Goal: Information Seeking & Learning: Check status

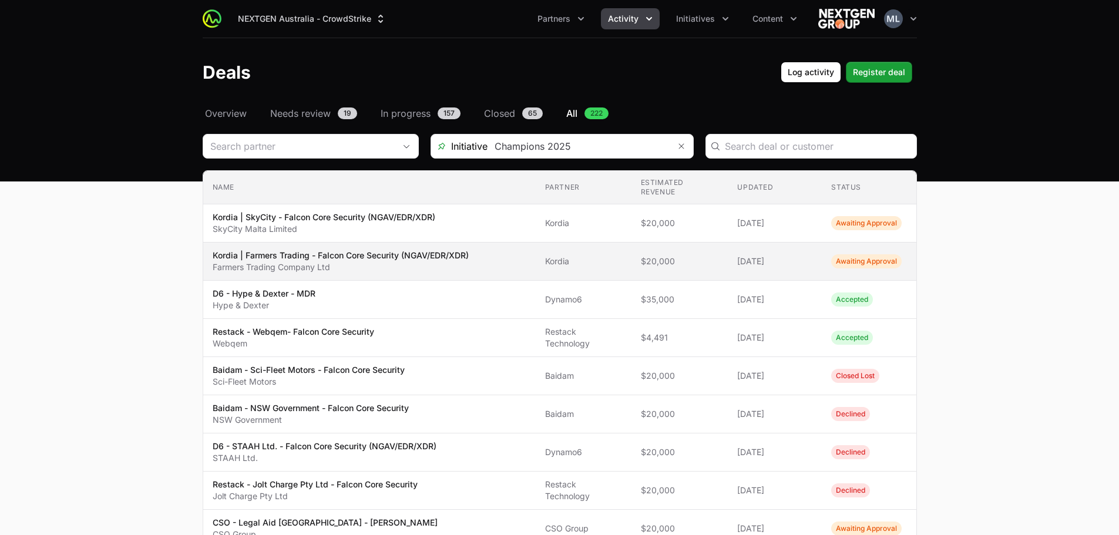
scroll to position [16, 0]
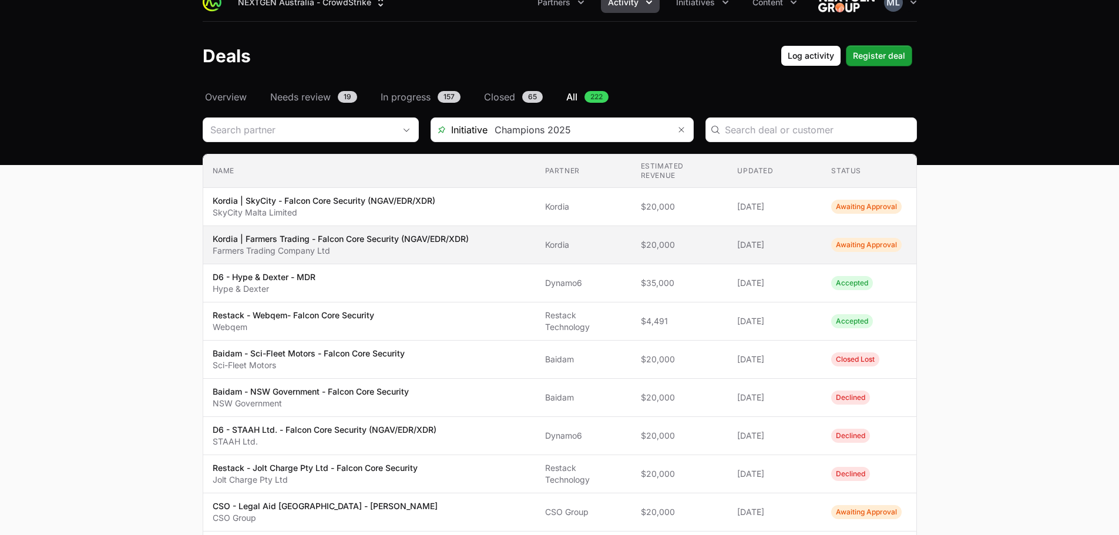
click at [350, 246] on p "Farmers Trading Company Ltd" at bounding box center [341, 251] width 256 height 12
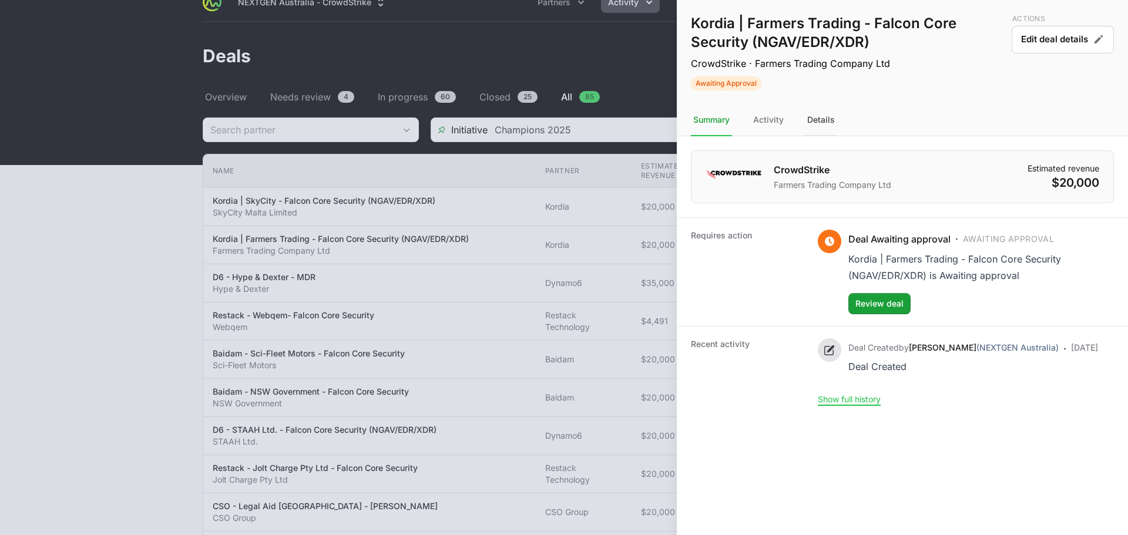
click at [825, 120] on div "Details" at bounding box center [821, 121] width 32 height 32
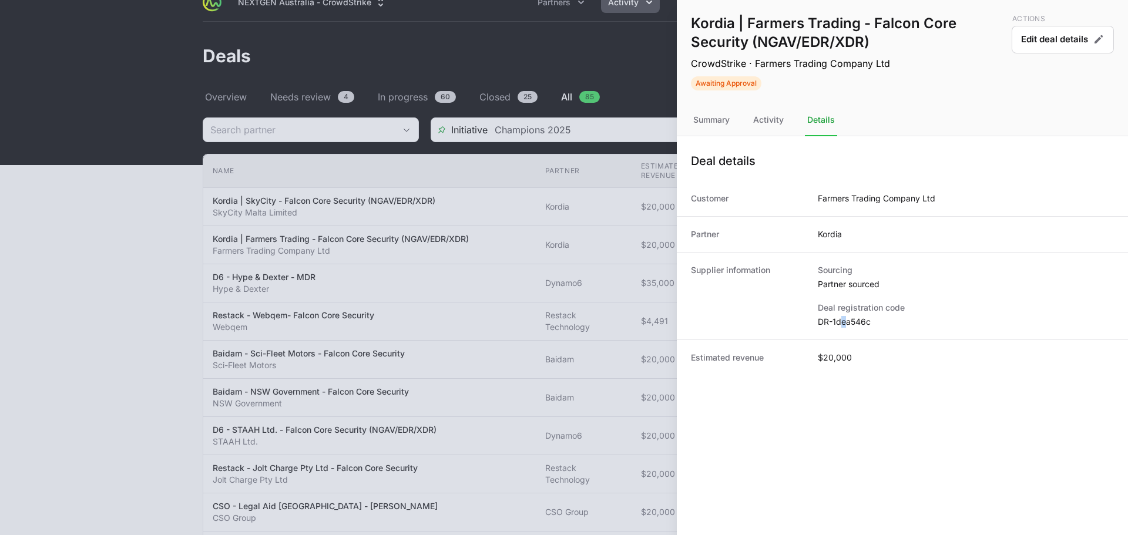
click at [844, 321] on dd "DR-1dea546c" at bounding box center [966, 322] width 296 height 12
click at [845, 321] on dd "DR-1dea546c" at bounding box center [966, 322] width 296 height 12
copy dd "e"
click at [845, 321] on dd "DR-1dea546c" at bounding box center [966, 322] width 296 height 12
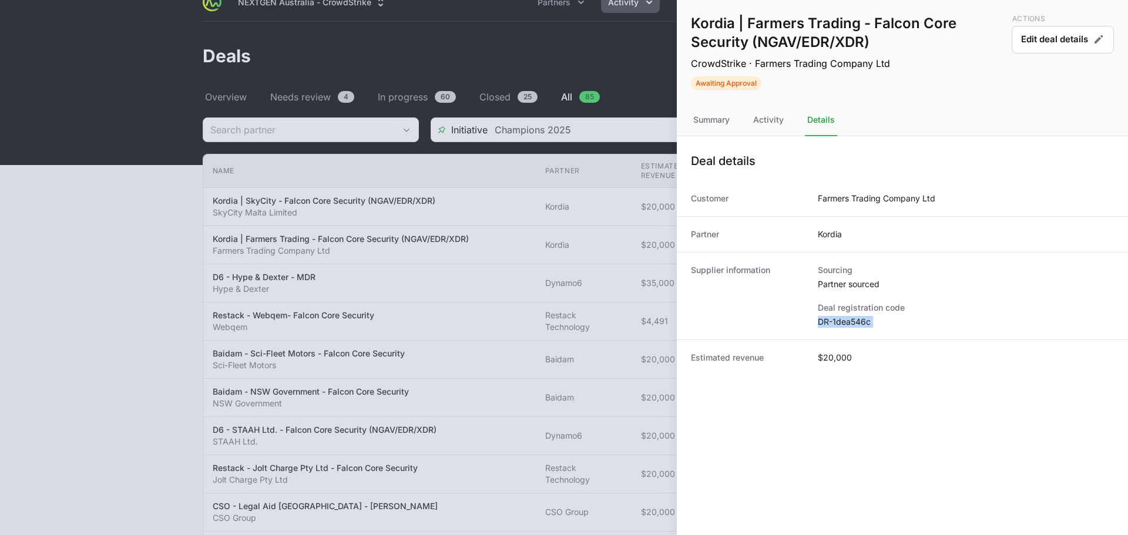
copy dl "DR-1dea546c"
click at [888, 328] on div "Supplier information Sourcing Partner sourced Deal registration code DR-1dea546c" at bounding box center [902, 296] width 451 height 88
click at [862, 322] on dd "DR-1dea546c" at bounding box center [966, 322] width 296 height 12
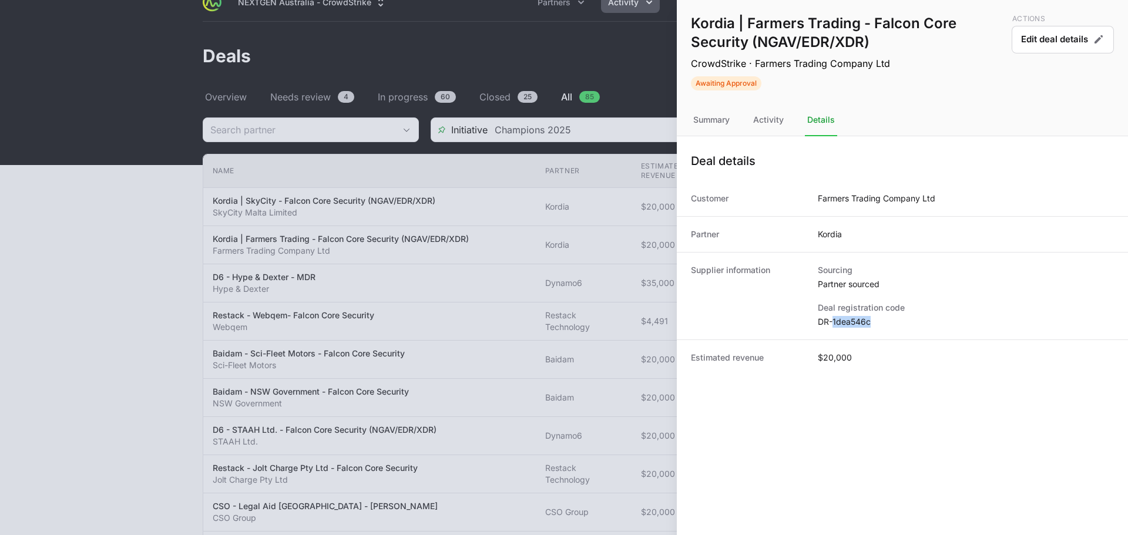
click at [862, 322] on dd "DR-1dea546c" at bounding box center [966, 322] width 296 height 12
click at [578, 59] on div at bounding box center [564, 267] width 1128 height 535
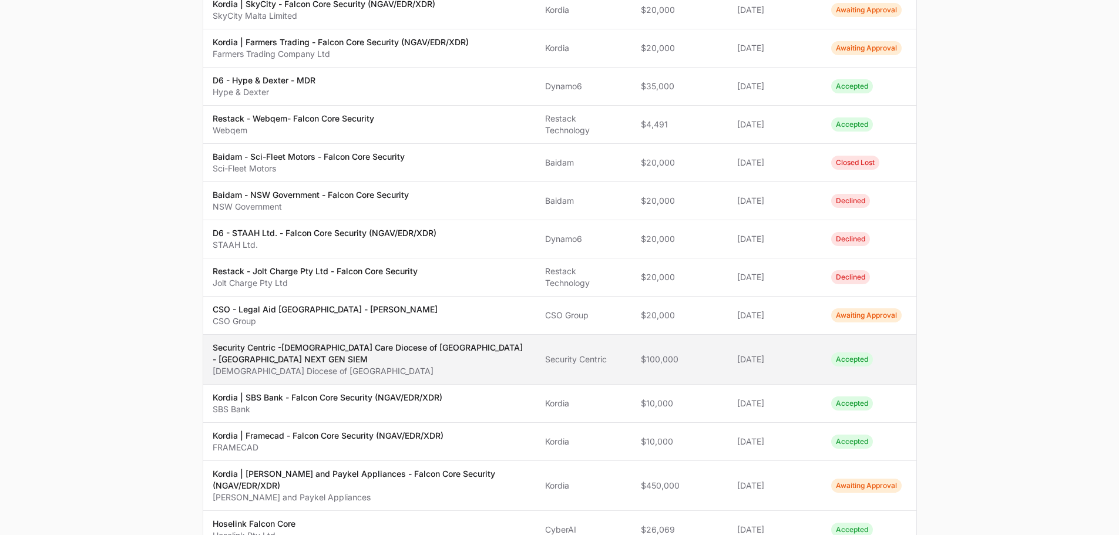
scroll to position [235, 0]
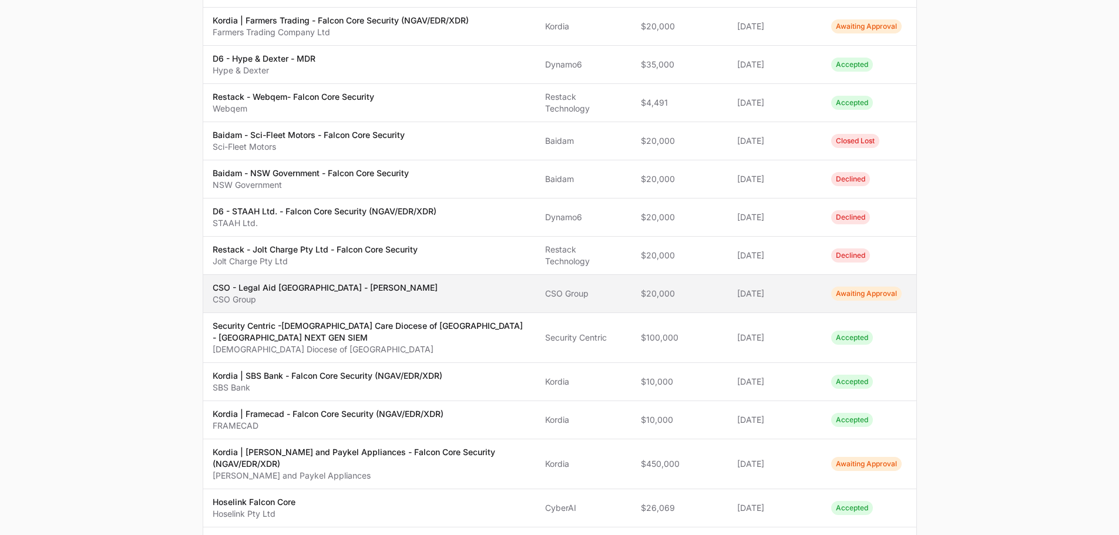
click at [371, 294] on span "CSO - Legal Aid NSW - [PERSON_NAME] CSO Group" at bounding box center [370, 294] width 314 height 24
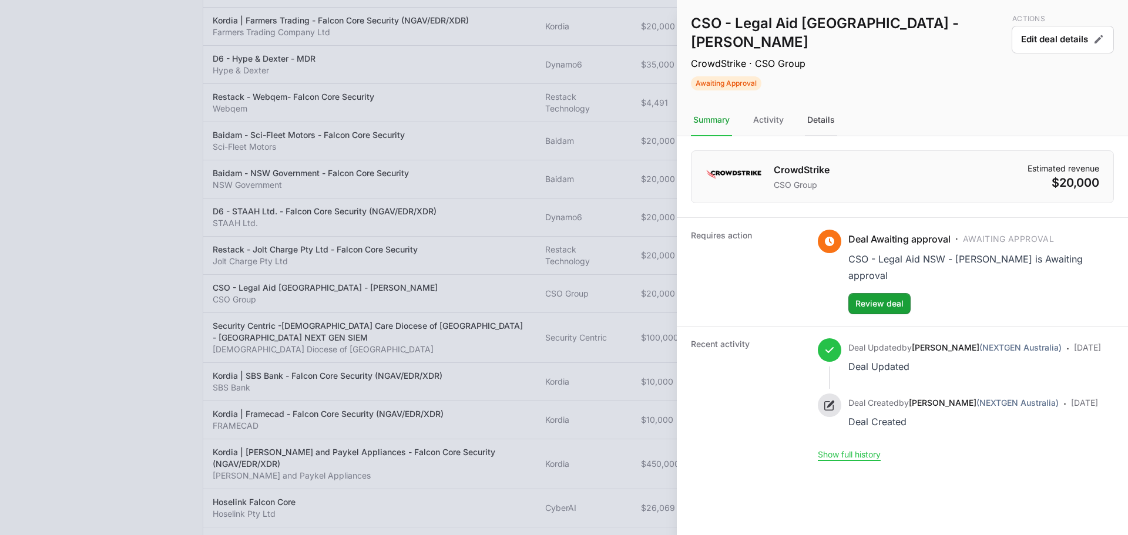
click at [827, 105] on div "Details" at bounding box center [821, 121] width 32 height 32
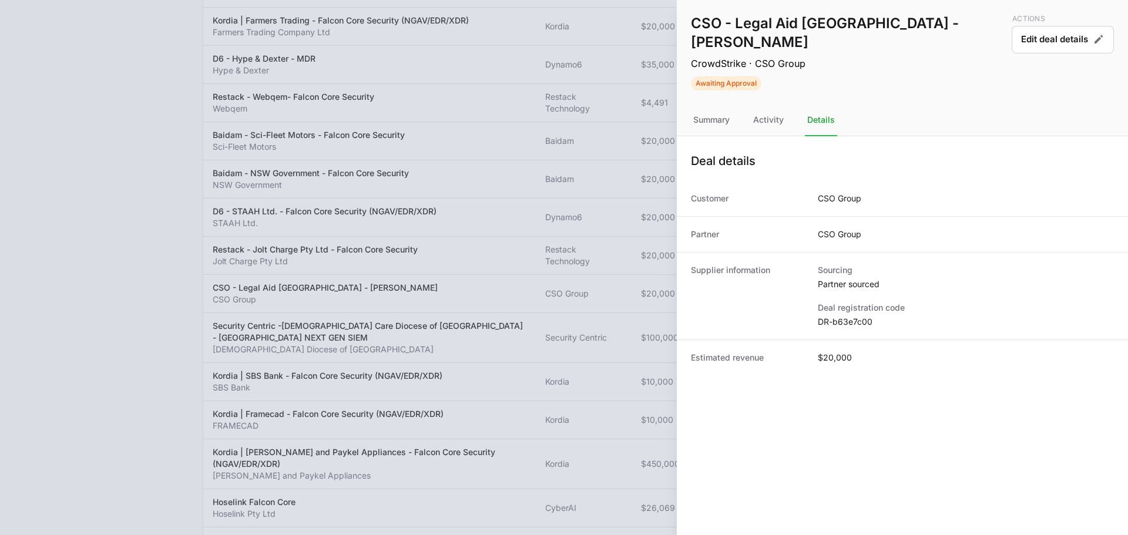
click at [855, 316] on dd "DR-b63e7c00" at bounding box center [966, 322] width 296 height 12
copy dd "b63e7c00"
click at [847, 316] on dd "DR-b63e7c00" at bounding box center [966, 322] width 296 height 12
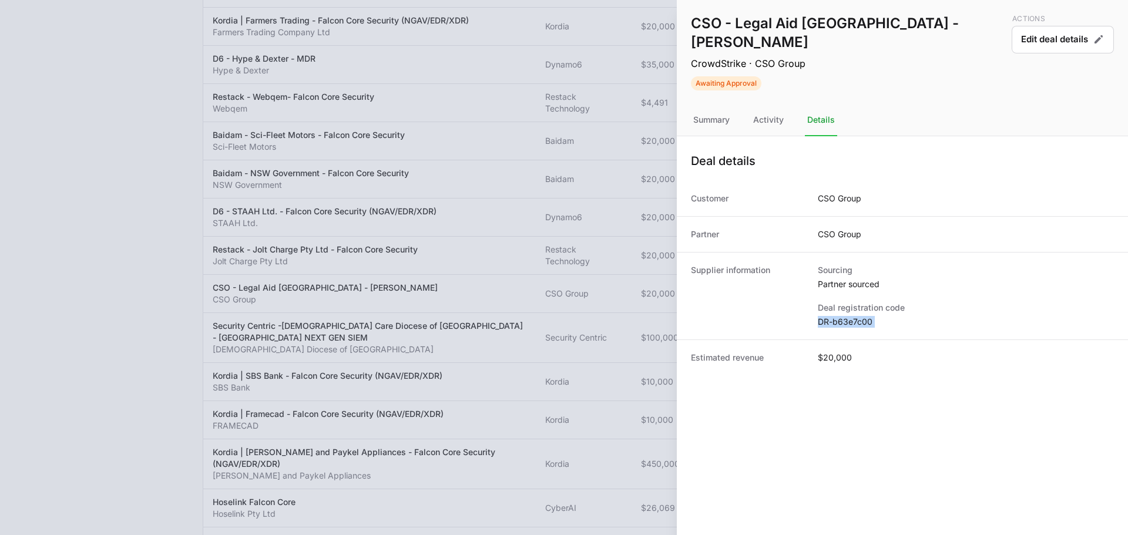
click at [847, 316] on dd "DR-b63e7c00" at bounding box center [966, 322] width 296 height 12
click at [622, 149] on div at bounding box center [564, 267] width 1128 height 535
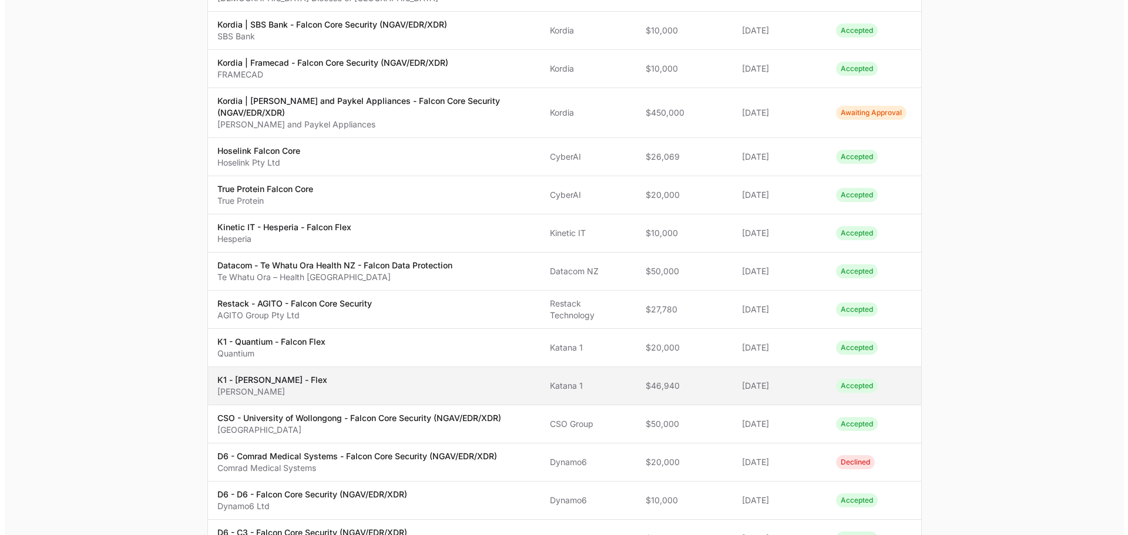
scroll to position [447, 0]
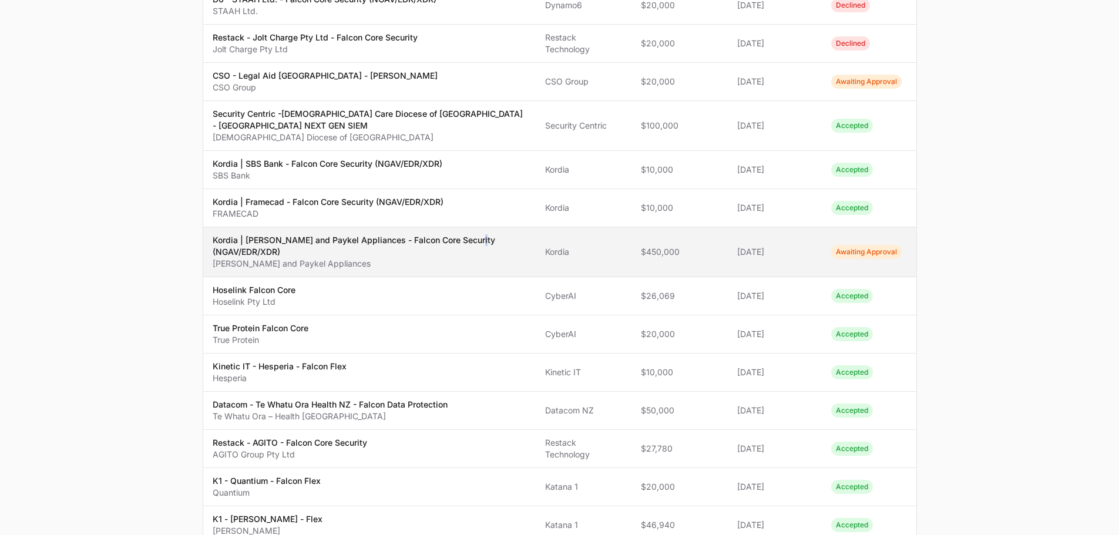
click at [471, 239] on p "Kordia | [PERSON_NAME] and Paykel Appliances - Falcon Core Security (NGAV/EDR/X…" at bounding box center [370, 246] width 314 height 24
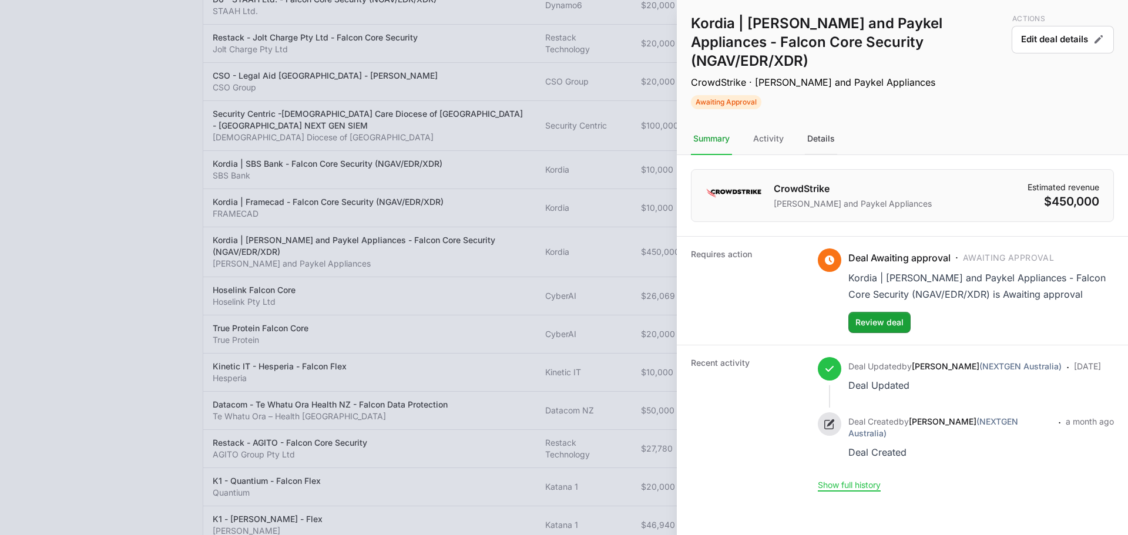
click at [818, 123] on div "Details" at bounding box center [821, 139] width 32 height 32
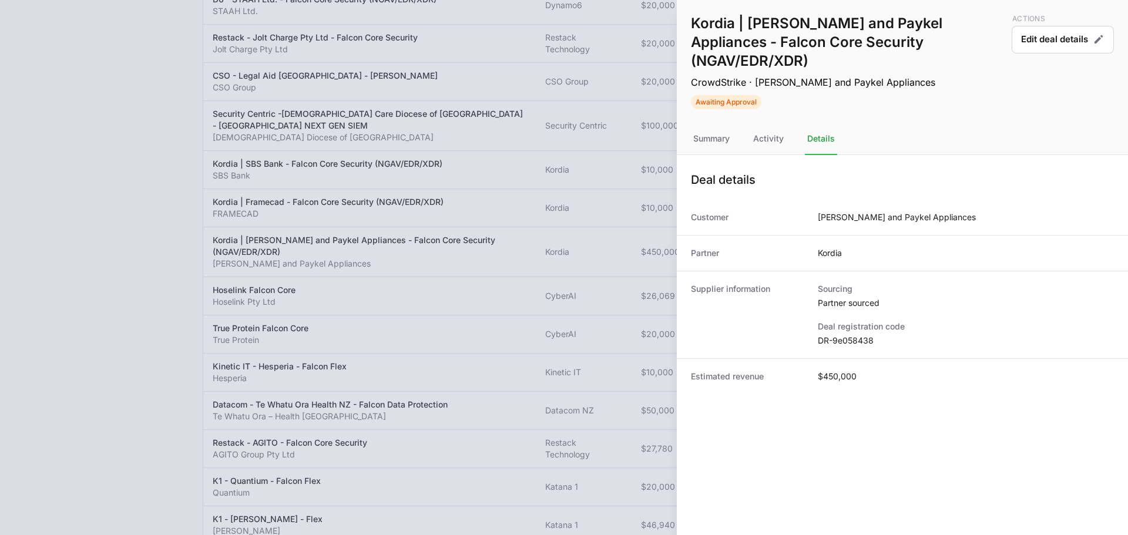
click at [856, 335] on dd "DR-9e058438" at bounding box center [966, 341] width 296 height 12
copy dl "DR-9e058438"
click at [1023, 45] on button "Edit deal details" at bounding box center [1063, 40] width 102 height 28
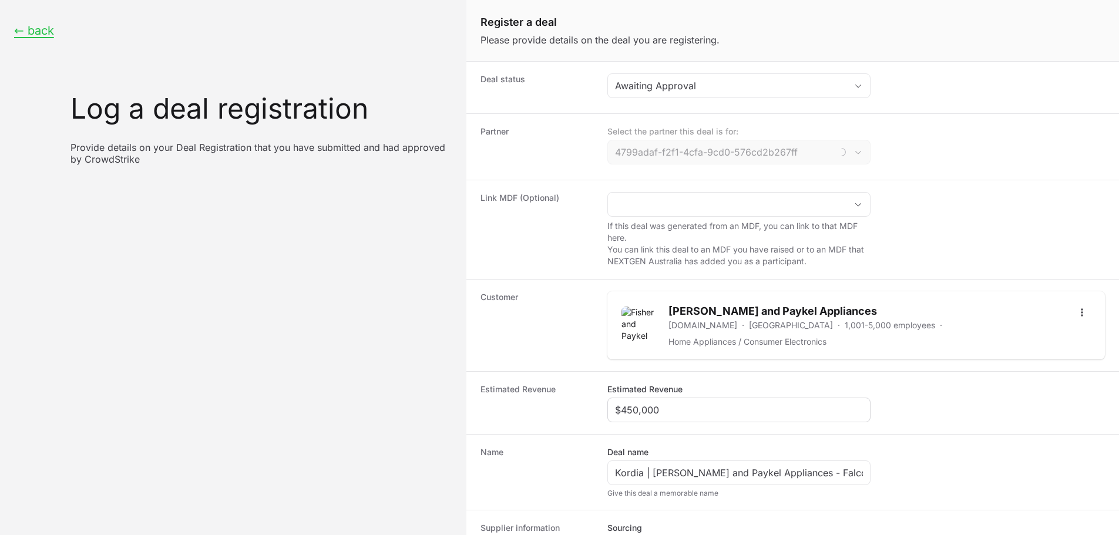
type input "Kordia"
click at [680, 82] on div "Awaiting Approval" at bounding box center [730, 86] width 231 height 14
click at [565, 80] on dt "Deal status" at bounding box center [537, 87] width 113 height 28
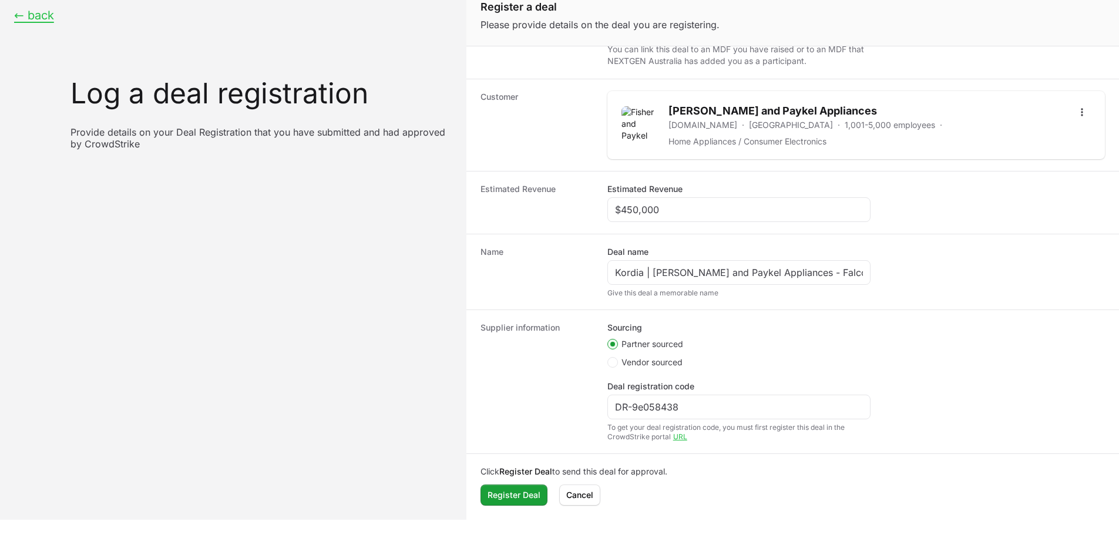
scroll to position [24, 0]
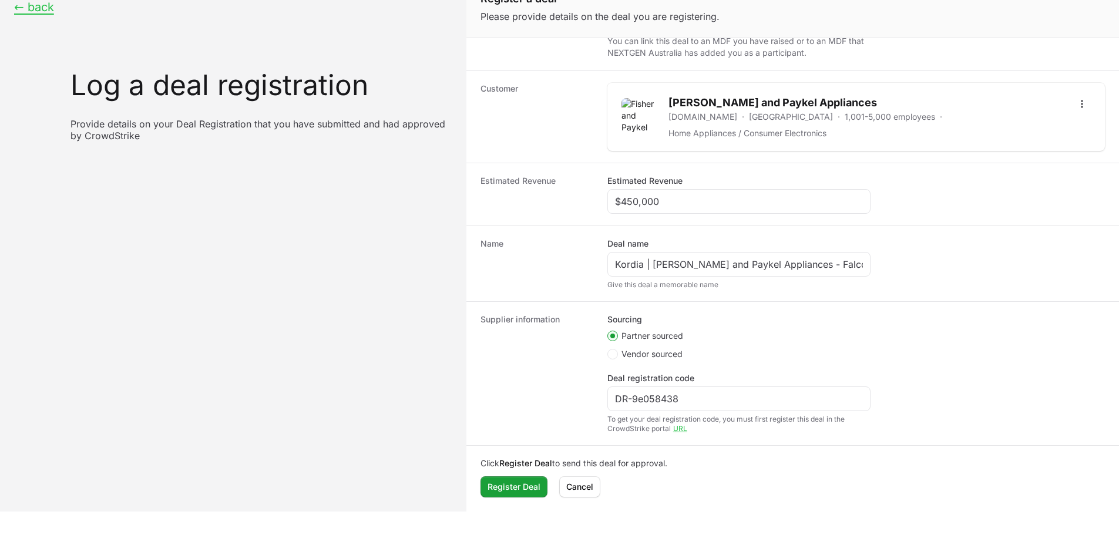
click at [575, 511] on div "Register a deal Please provide details on the deal you are registering. Deal st…" at bounding box center [792, 243] width 653 height 535
click at [583, 491] on span "Cancel" at bounding box center [579, 487] width 27 height 14
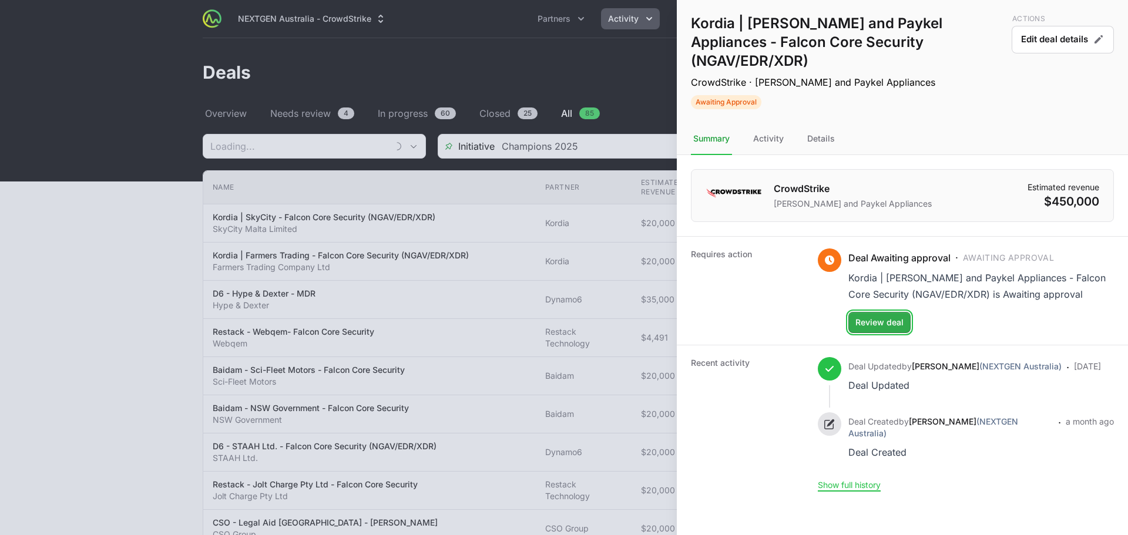
click at [895, 315] on span "Review deal" at bounding box center [879, 322] width 48 height 14
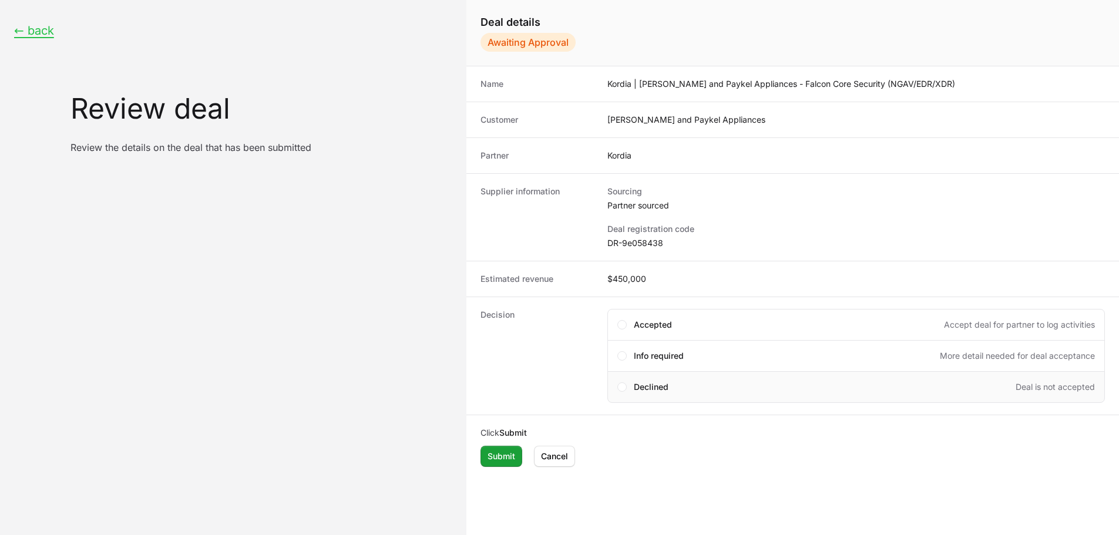
click at [663, 393] on div "Declined Deal is not accepted" at bounding box center [856, 387] width 498 height 32
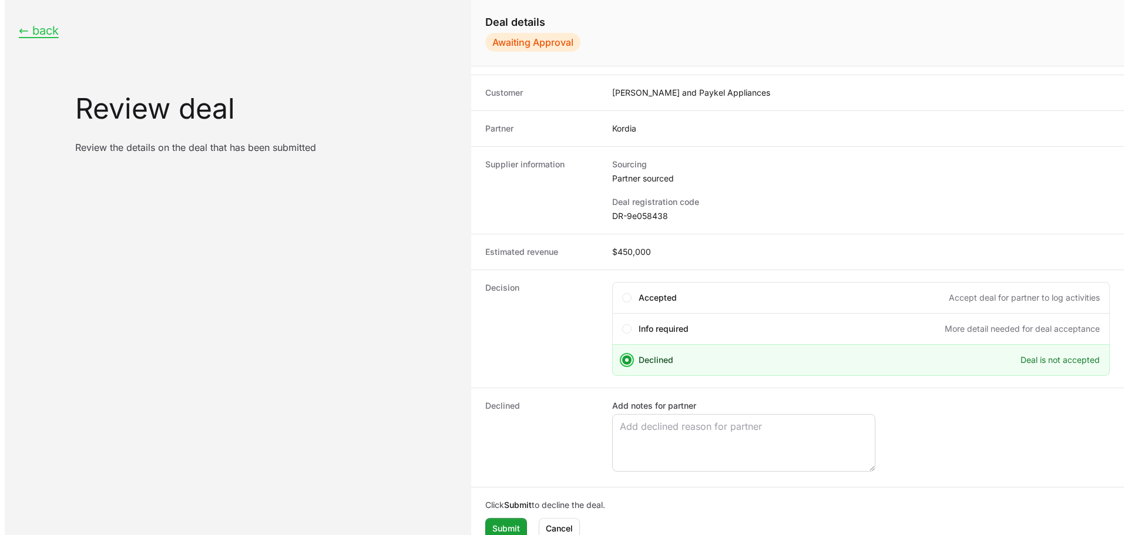
scroll to position [41, 0]
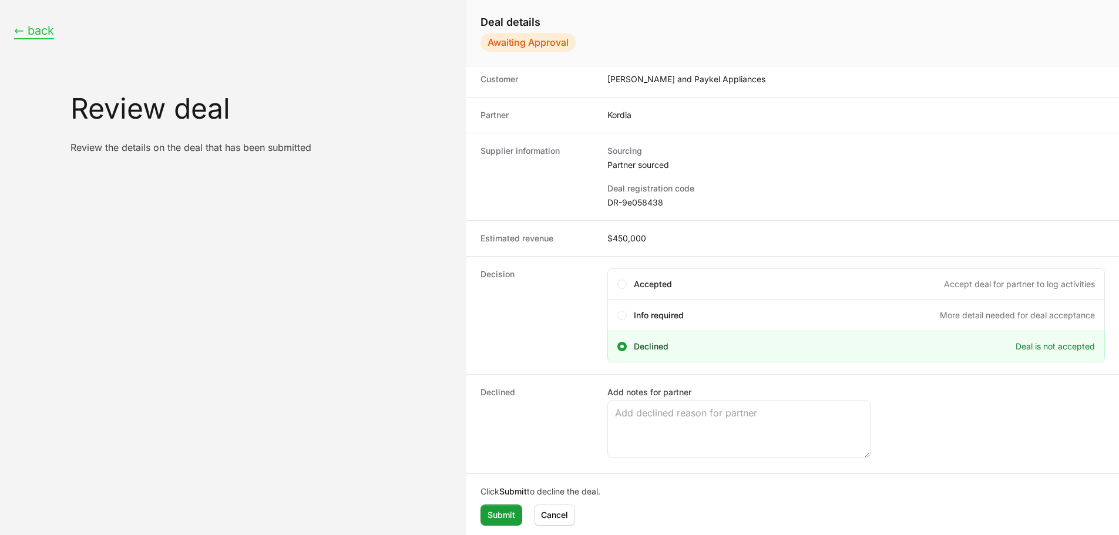
click at [32, 31] on button "← back" at bounding box center [34, 31] width 40 height 15
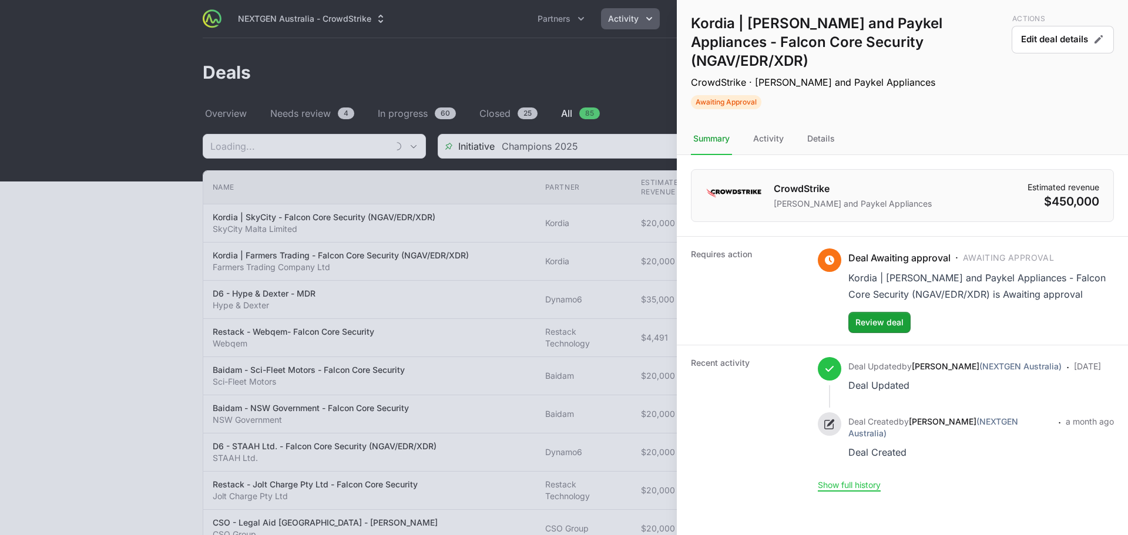
click at [525, 53] on div at bounding box center [564, 267] width 1128 height 535
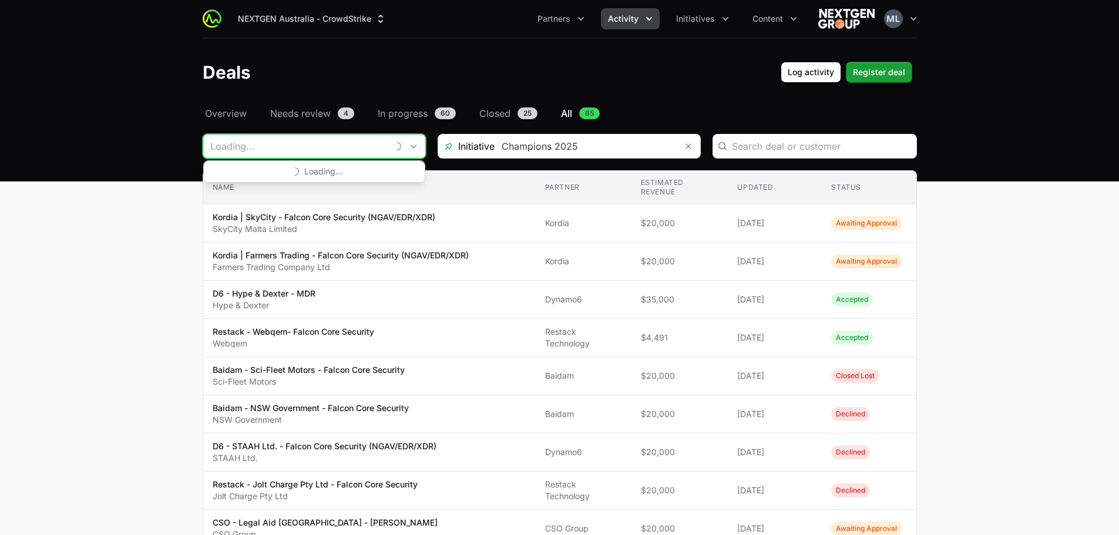
click at [370, 150] on input "Deals Filters" at bounding box center [295, 147] width 184 height 24
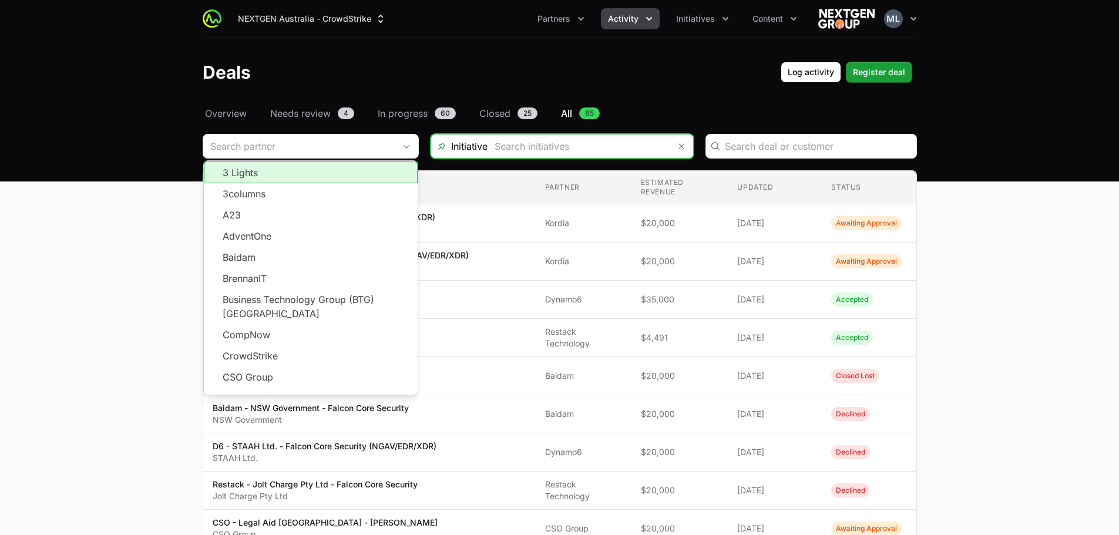
click at [566, 141] on input "Deals Filters" at bounding box center [579, 147] width 182 height 24
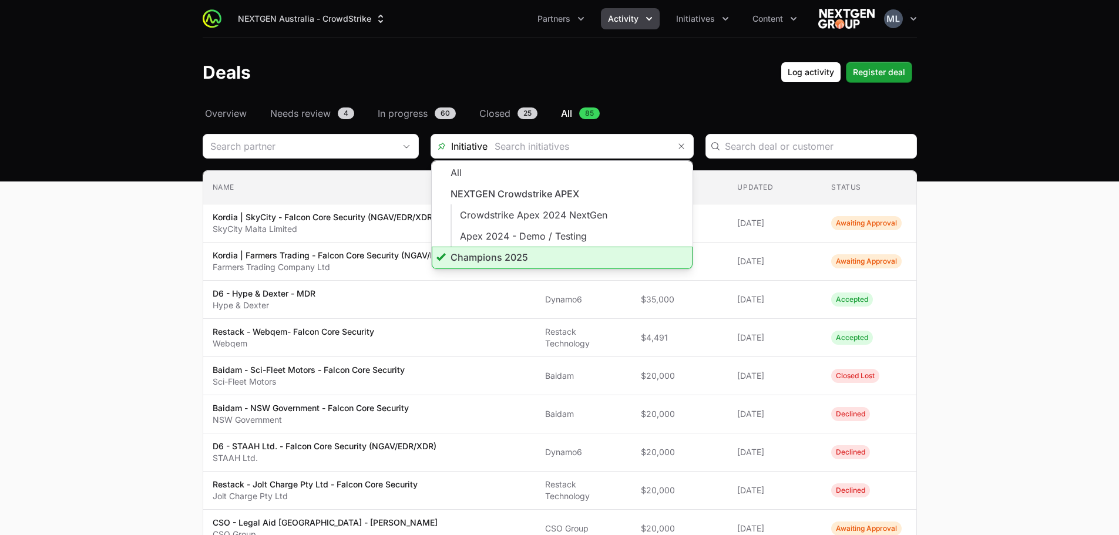
type input "Champions 2025"
click at [666, 51] on header "Deals Log activity Register deal" at bounding box center [559, 72] width 1119 height 68
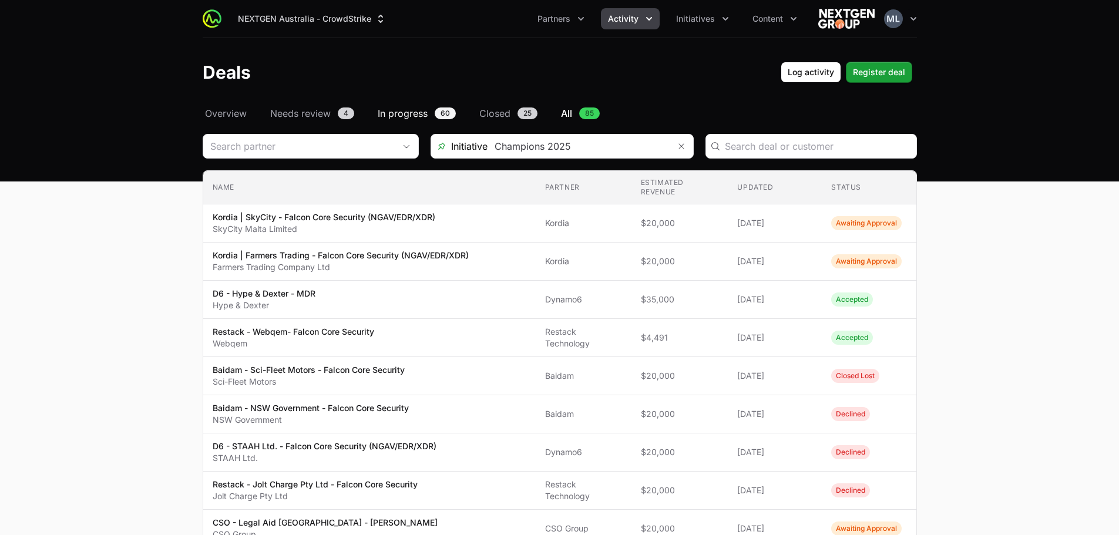
click at [380, 115] on span "In progress" at bounding box center [403, 113] width 50 height 14
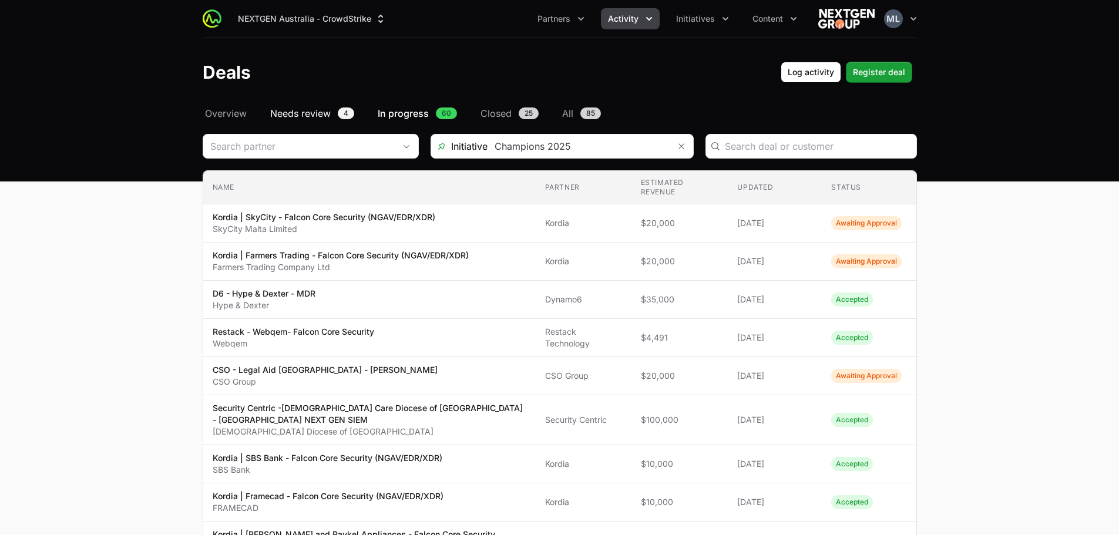
click at [341, 107] on link "Needs review 4" at bounding box center [312, 113] width 89 height 14
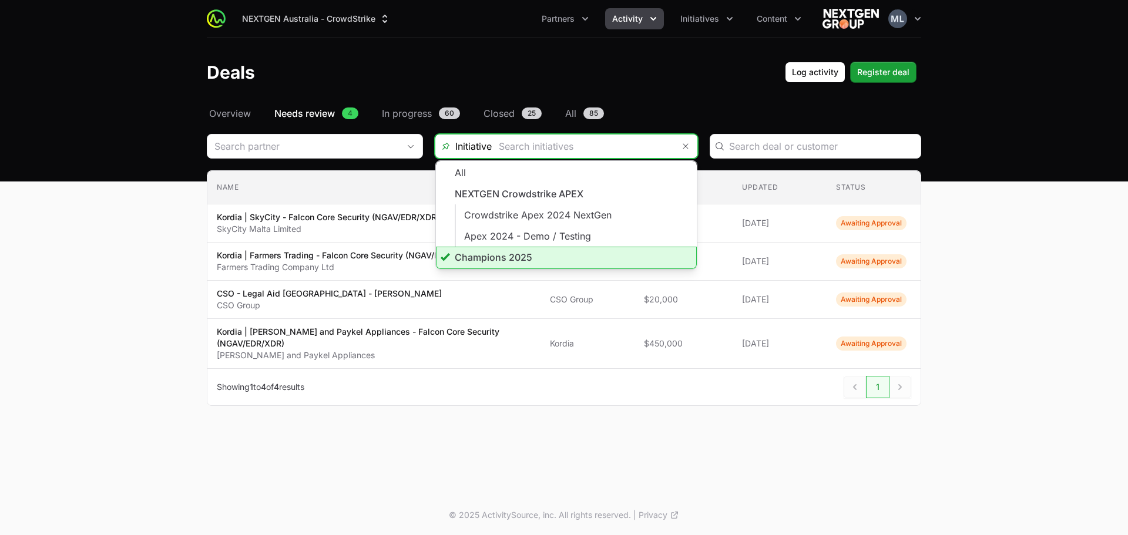
click at [579, 146] on input "Deals Filters" at bounding box center [583, 147] width 182 height 24
click at [516, 259] on li "Champions 2025" at bounding box center [566, 258] width 261 height 22
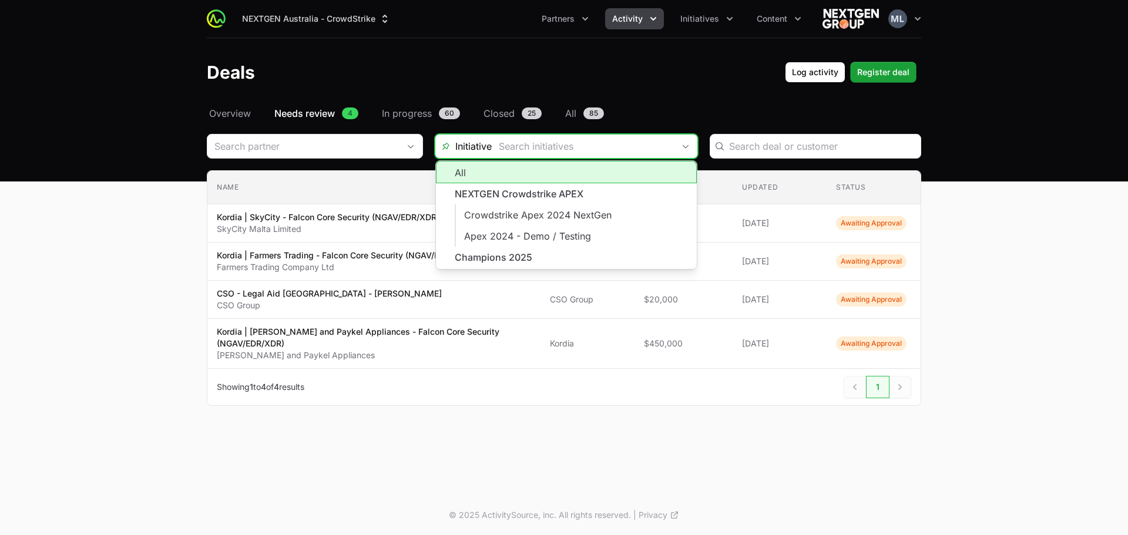
click at [674, 149] on div "Initiative All NEXTGEN Crowdstrike APEX Crowdstrike Apex 2024 NextGen Apex 2024…" at bounding box center [566, 146] width 263 height 25
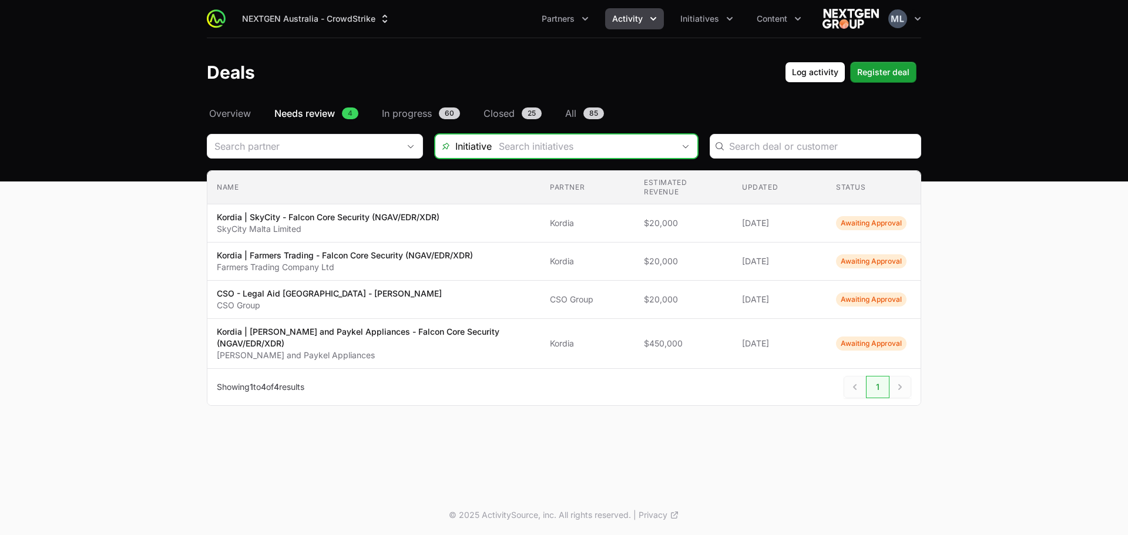
click at [528, 149] on input "Deals Filters" at bounding box center [583, 147] width 182 height 24
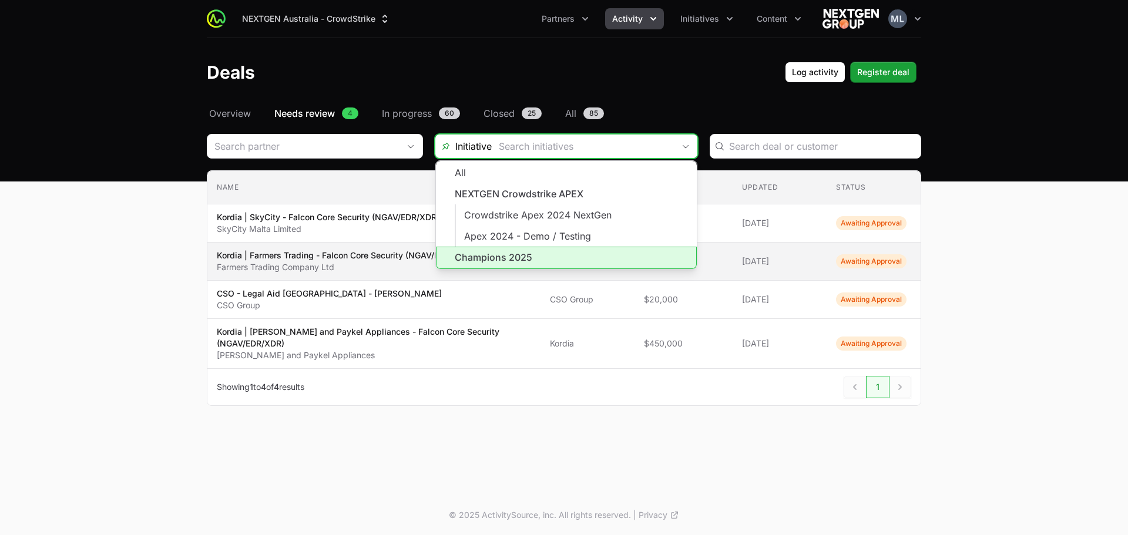
drag, startPoint x: 517, startPoint y: 260, endPoint x: 522, endPoint y: 257, distance: 6.0
click at [518, 260] on li "Champions 2025" at bounding box center [566, 258] width 261 height 22
type input "Champions 2025"
